Goal: Information Seeking & Learning: Find specific fact

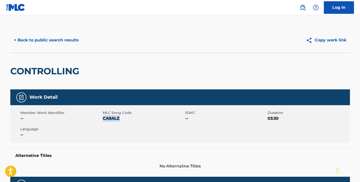
click at [28, 38] on button "< Back to public search results" at bounding box center [46, 40] width 72 height 13
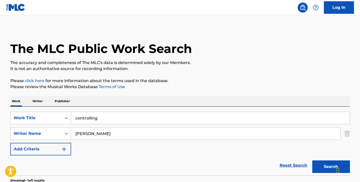
scroll to position [63, 0]
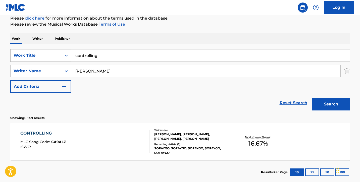
drag, startPoint x: 97, startPoint y: 57, endPoint x: 54, endPoint y: 58, distance: 43.0
click at [54, 58] on div "SearchWithCriteria4679fc17-b9db-4b16-ae55-396735d4bc86 Work Title controlling" at bounding box center [180, 55] width 340 height 13
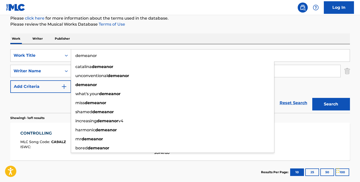
type input "demeanor"
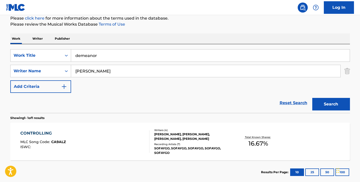
click at [313, 94] on div "Search" at bounding box center [330, 103] width 40 height 20
click at [328, 109] on button "Search" at bounding box center [332, 104] width 38 height 13
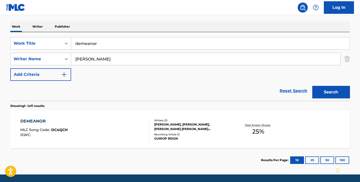
scroll to position [77, 0]
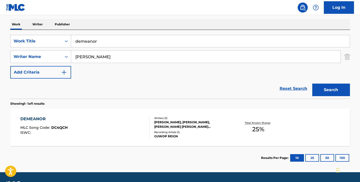
click at [105, 124] on div "DEMEANOR MLC Song Code : DC4QCH ISWC :" at bounding box center [84, 127] width 129 height 23
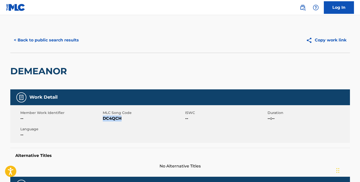
drag, startPoint x: 103, startPoint y: 119, endPoint x: 127, endPoint y: 120, distance: 24.4
click at [127, 120] on span "DC4QCH" at bounding box center [143, 119] width 81 height 6
copy span "DC4QCH"
click at [20, 40] on button "< Back to public search results" at bounding box center [46, 40] width 72 height 13
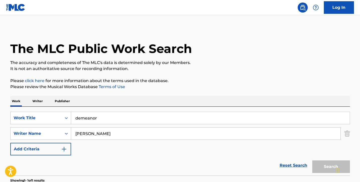
scroll to position [63, 0]
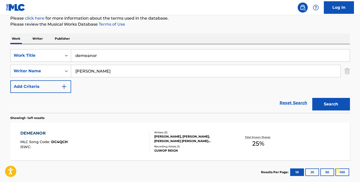
click at [100, 61] on input "demeanor" at bounding box center [210, 56] width 279 height 12
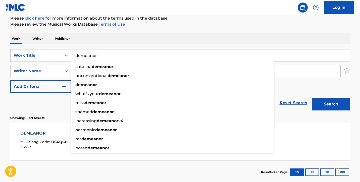
drag, startPoint x: 100, startPoint y: 60, endPoint x: 71, endPoint y: 55, distance: 28.7
click at [71, 55] on input "demeanor" at bounding box center [210, 56] width 279 height 12
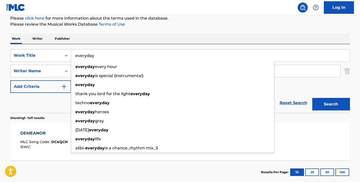
type input "everyday"
click at [313, 98] on button "Search" at bounding box center [332, 104] width 38 height 13
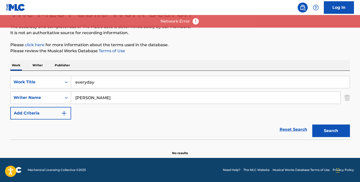
scroll to position [36, 0]
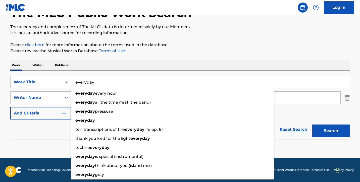
click at [55, 128] on div "Reset Search Search" at bounding box center [180, 130] width 340 height 20
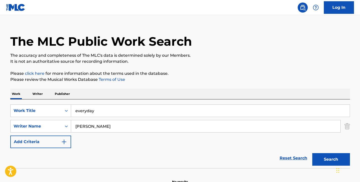
scroll to position [7, 0]
click at [329, 162] on button "Search" at bounding box center [332, 160] width 38 height 13
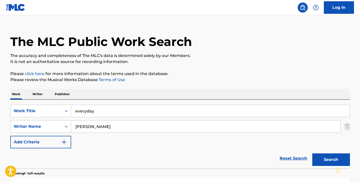
scroll to position [91, 0]
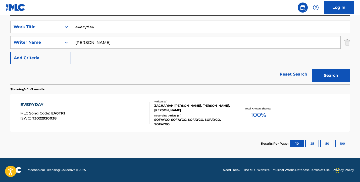
click at [97, 110] on div "EVERYDAY MLC Song Code : EA0TR1 ISWC : T3022920038" at bounding box center [84, 113] width 129 height 23
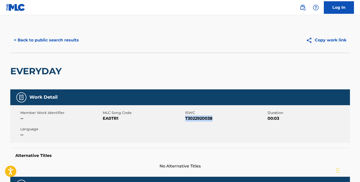
drag, startPoint x: 186, startPoint y: 118, endPoint x: 220, endPoint y: 119, distance: 34.4
click at [220, 119] on span "T3022920038" at bounding box center [225, 119] width 81 height 6
copy span "T3022920038"
drag, startPoint x: 102, startPoint y: 119, endPoint x: 121, endPoint y: 119, distance: 19.4
click at [121, 119] on div "Member Work Identifier -- MLC Song Code EA0TR1 ISWC T3022920038 Duration 00:03 …" at bounding box center [180, 124] width 340 height 38
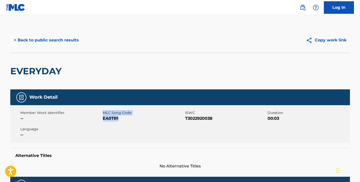
click at [121, 119] on span "EA0TR1" at bounding box center [143, 119] width 81 height 6
drag, startPoint x: 103, startPoint y: 119, endPoint x: 125, endPoint y: 119, distance: 22.1
click at [125, 119] on span "EA0TR1" at bounding box center [143, 119] width 81 height 6
copy span "EA0TR1"
click at [69, 122] on div "Member Work Identifier -- MLC Song Code EA0TR1 ISWC T3022920038 Duration 00:03 …" at bounding box center [180, 124] width 340 height 38
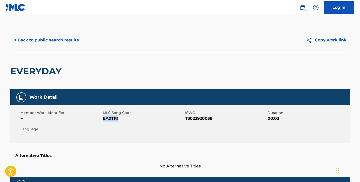
click at [69, 122] on div "Member Work Identifier -- MLC Song Code EA0TR1 ISWC T3022920038 Duration 00:03 …" at bounding box center [180, 124] width 340 height 38
click at [23, 39] on button "< Back to public search results" at bounding box center [46, 40] width 72 height 13
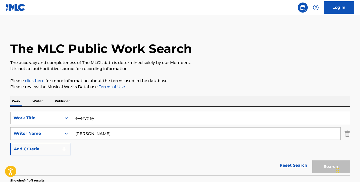
scroll to position [63, 0]
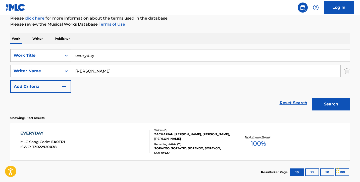
drag, startPoint x: 94, startPoint y: 56, endPoint x: 61, endPoint y: 52, distance: 33.7
click at [61, 52] on div "SearchWithCriteria4679fc17-b9db-4b16-ae55-396735d4bc86 Work Title everyday" at bounding box center [180, 55] width 340 height 13
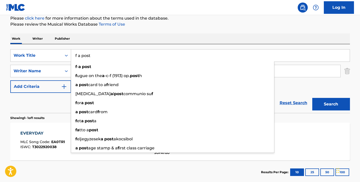
type input "f a post"
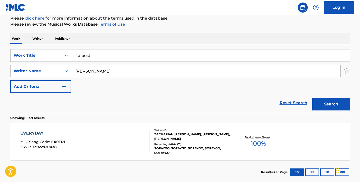
click at [315, 105] on button "Search" at bounding box center [332, 104] width 38 height 13
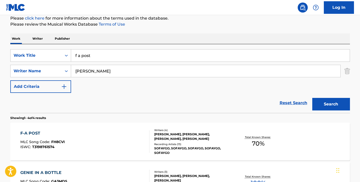
scroll to position [72, 0]
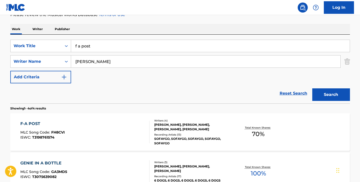
click at [102, 135] on div "F-A POST MLC Song Code : FH8CVI ISWC : T3198761574" at bounding box center [84, 132] width 129 height 23
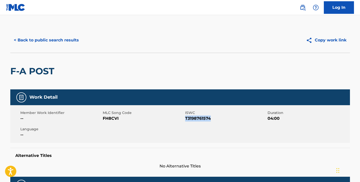
drag, startPoint x: 186, startPoint y: 119, endPoint x: 211, endPoint y: 119, distance: 25.6
click at [211, 119] on span "T3198761574" at bounding box center [225, 119] width 81 height 6
copy span "T3198761574"
drag, startPoint x: 103, startPoint y: 119, endPoint x: 123, endPoint y: 119, distance: 20.6
click at [123, 119] on span "FH8CVI" at bounding box center [143, 119] width 81 height 6
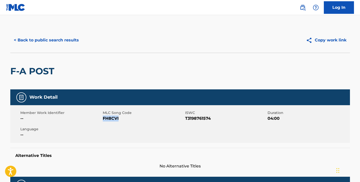
copy span "FH8CVI"
